Goal: Task Accomplishment & Management: Manage account settings

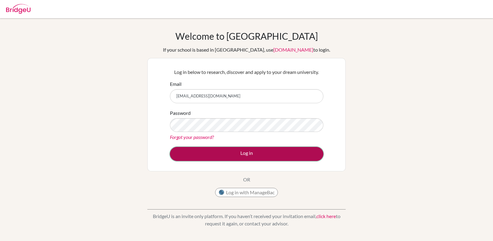
click at [204, 153] on button "Log in" at bounding box center [247, 154] width 154 height 14
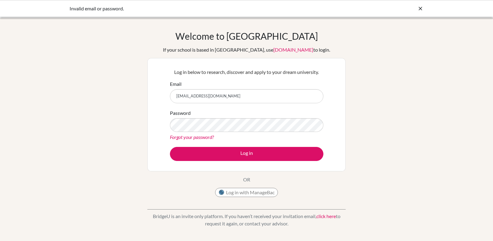
click at [191, 136] on link "Forgot your password?" at bounding box center [192, 137] width 44 height 6
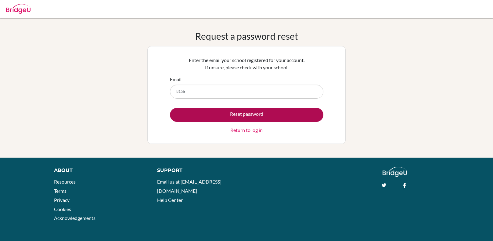
type input "[EMAIL_ADDRESS][DOMAIN_NAME]"
click at [217, 109] on button "Reset password" at bounding box center [247, 115] width 154 height 14
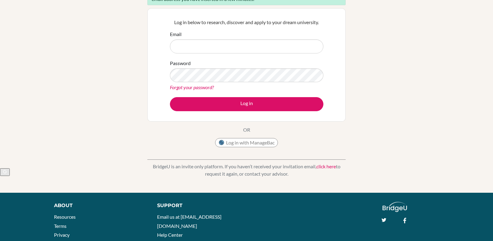
scroll to position [73, 0]
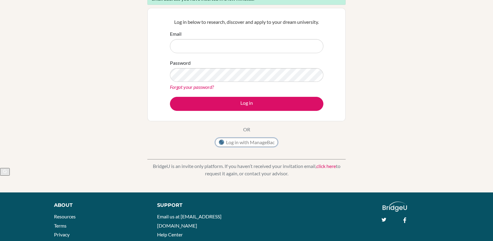
click at [234, 146] on button "Log in with ManageBac" at bounding box center [246, 142] width 63 height 9
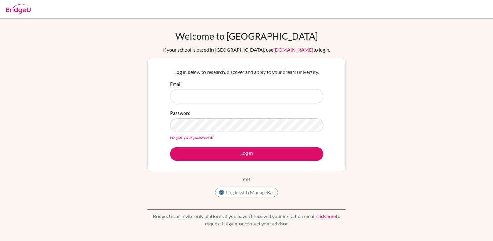
click at [27, 4] on img at bounding box center [18, 9] width 24 height 10
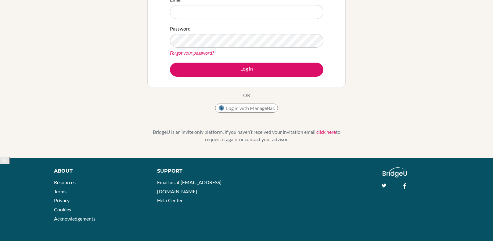
click at [326, 131] on link "click here" at bounding box center [327, 132] width 20 height 6
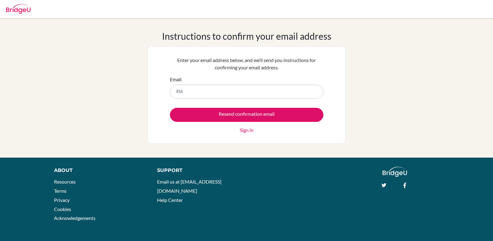
type input "[EMAIL_ADDRESS][DOMAIN_NAME]"
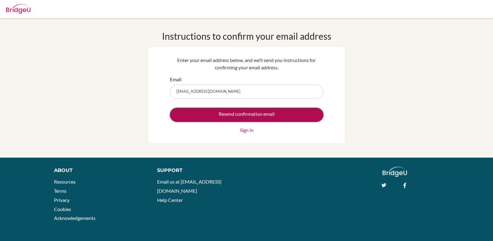
click at [225, 116] on input "Resend confirmation email" at bounding box center [247, 115] width 154 height 14
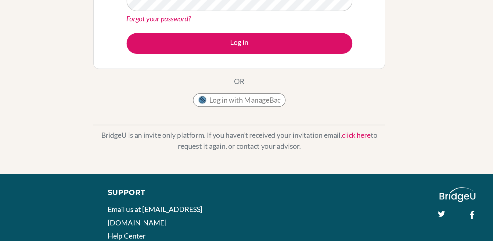
scroll to position [100, 0]
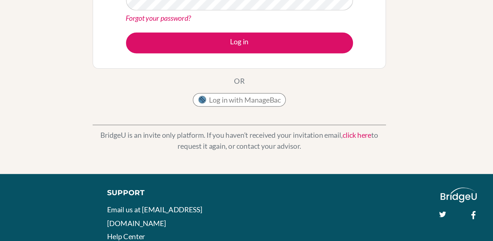
click at [323, 140] on link "click here" at bounding box center [327, 139] width 20 height 6
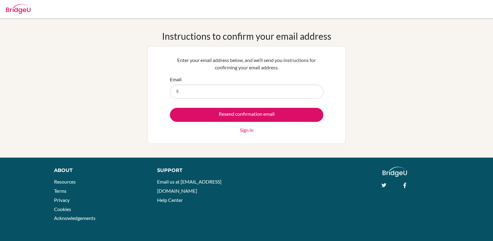
type input "[EMAIL_ADDRESS][DOMAIN_NAME]"
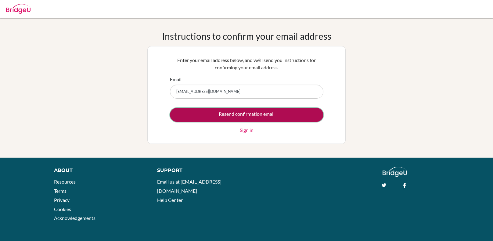
click at [213, 113] on input "Resend confirmation email" at bounding box center [247, 115] width 154 height 14
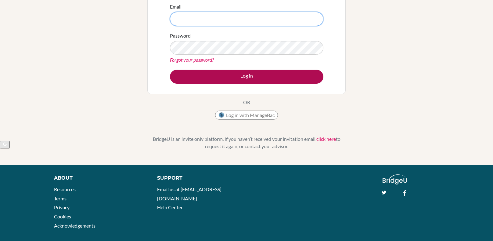
scroll to position [107, 0]
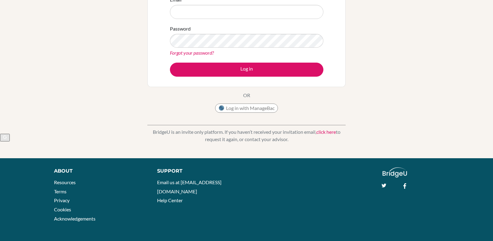
click at [330, 132] on link "click here" at bounding box center [327, 132] width 20 height 6
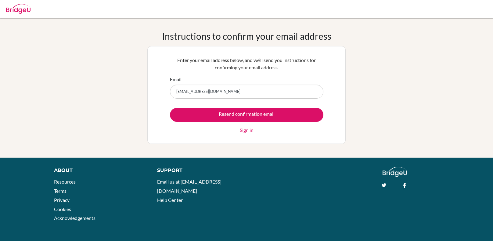
type input "[EMAIL_ADDRESS][DOMAIN_NAME]"
click at [170, 108] on input "Resend confirmation email" at bounding box center [247, 115] width 154 height 14
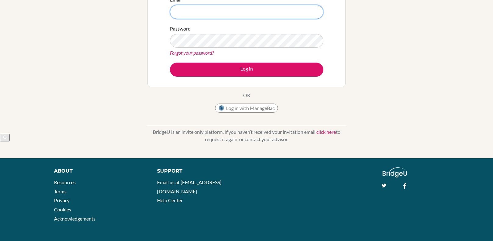
scroll to position [107, 0]
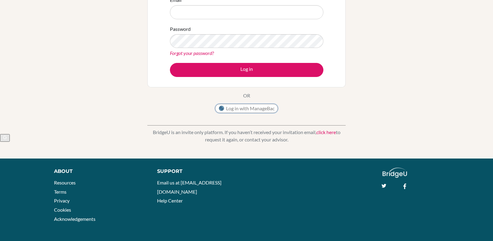
click at [264, 112] on button "Log in with ManageBac" at bounding box center [246, 108] width 63 height 9
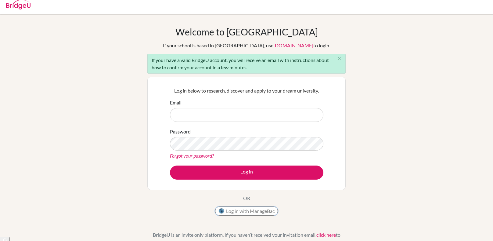
scroll to position [3, 0]
